Goal: Navigation & Orientation: Find specific page/section

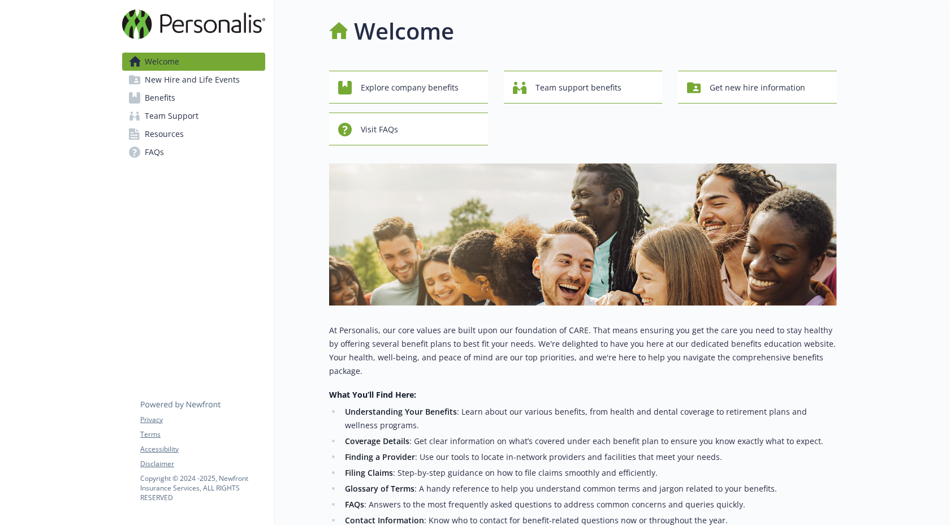
scroll to position [54, 0]
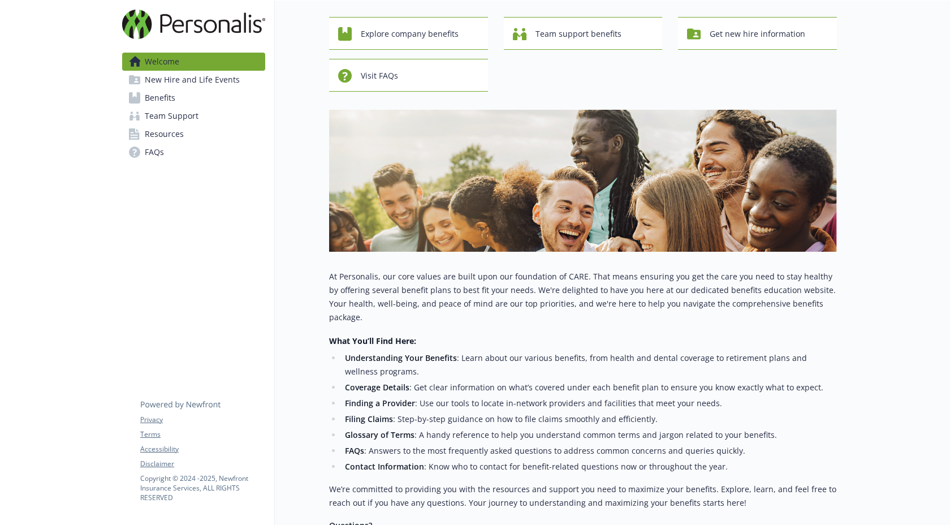
click at [186, 96] on link "Benefits" at bounding box center [193, 98] width 143 height 18
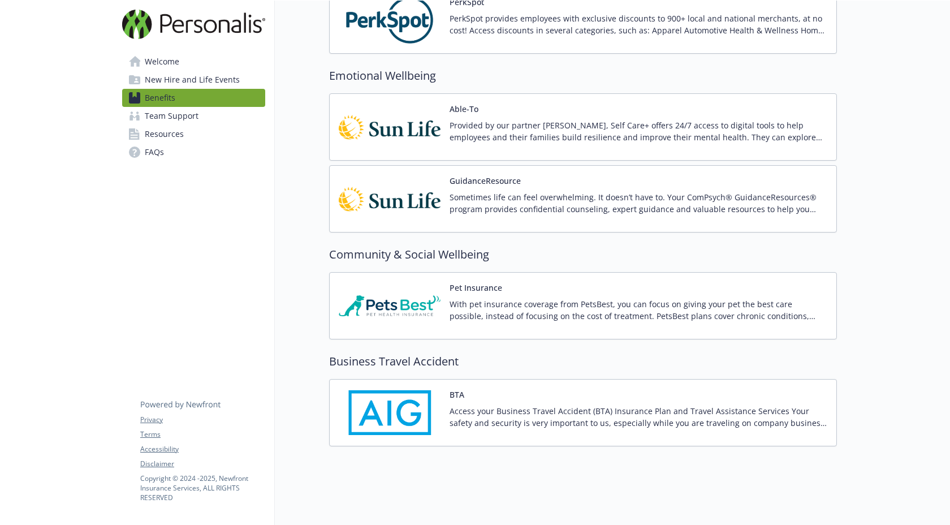
scroll to position [1824, 0]
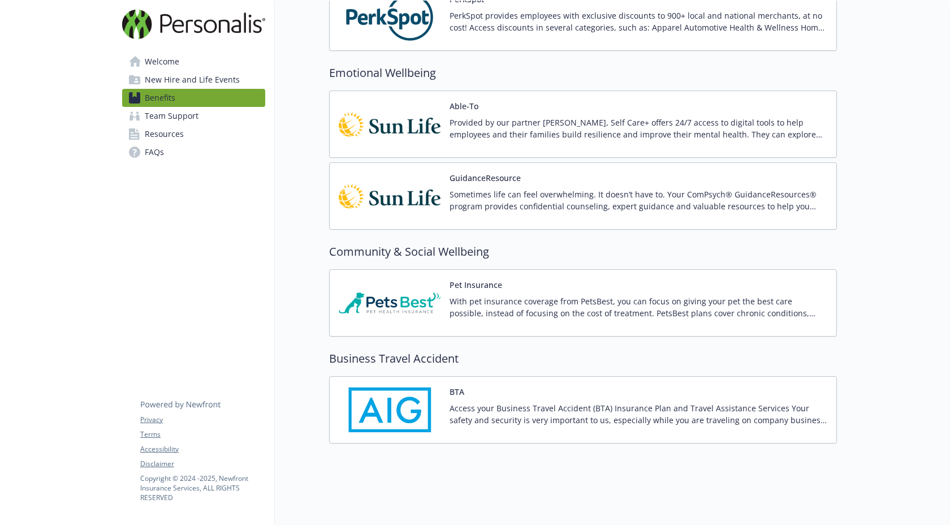
click at [173, 140] on span "Resources" at bounding box center [164, 134] width 39 height 18
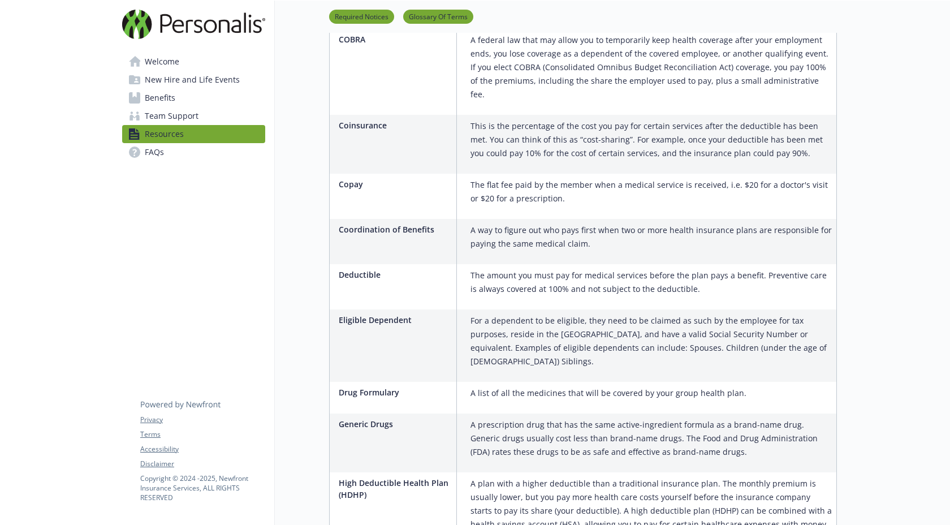
scroll to position [1267, 0]
click at [177, 66] on span "Welcome" at bounding box center [162, 62] width 34 height 18
